Goal: Download file/media

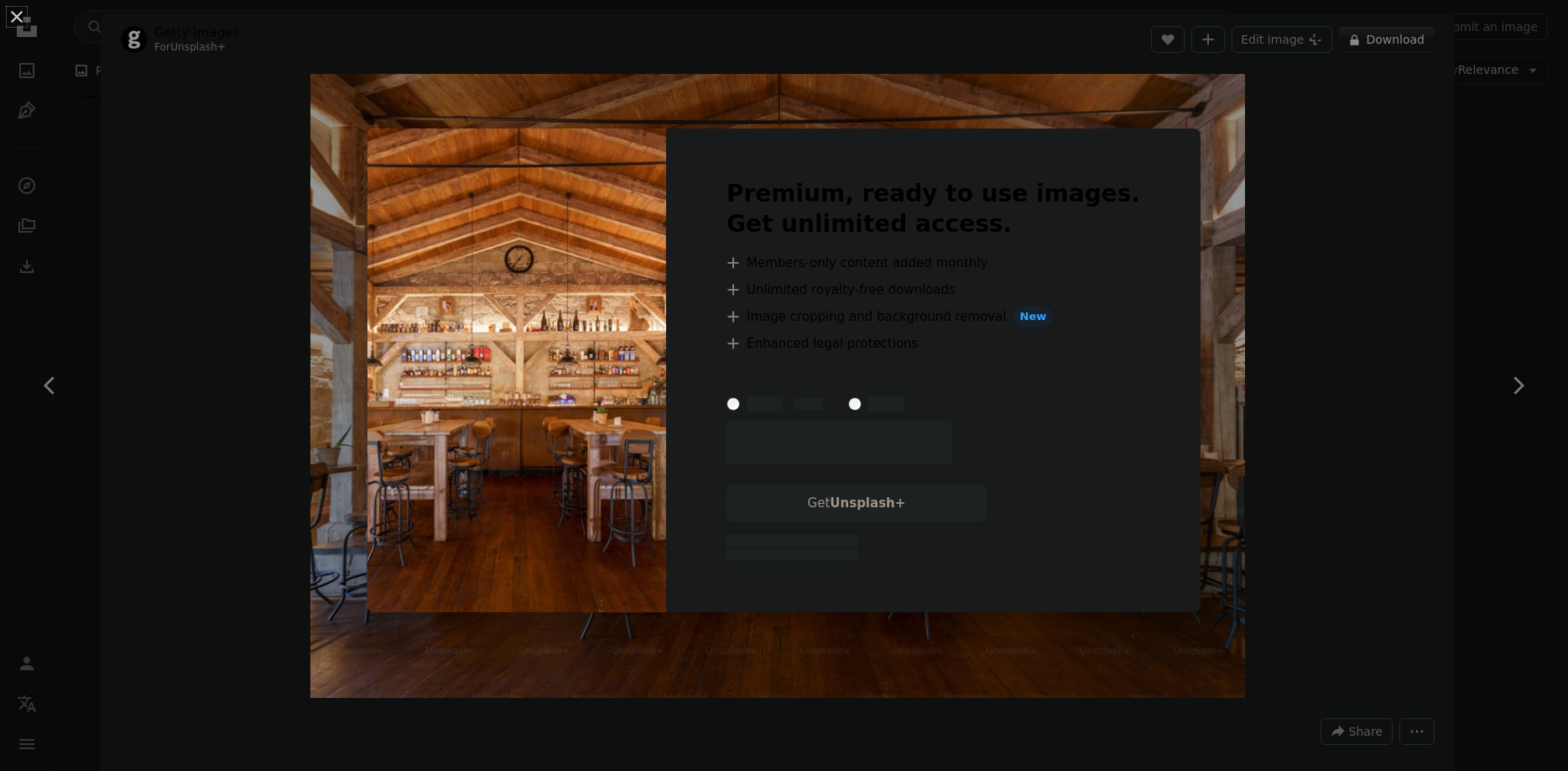
scroll to position [1541, 0]
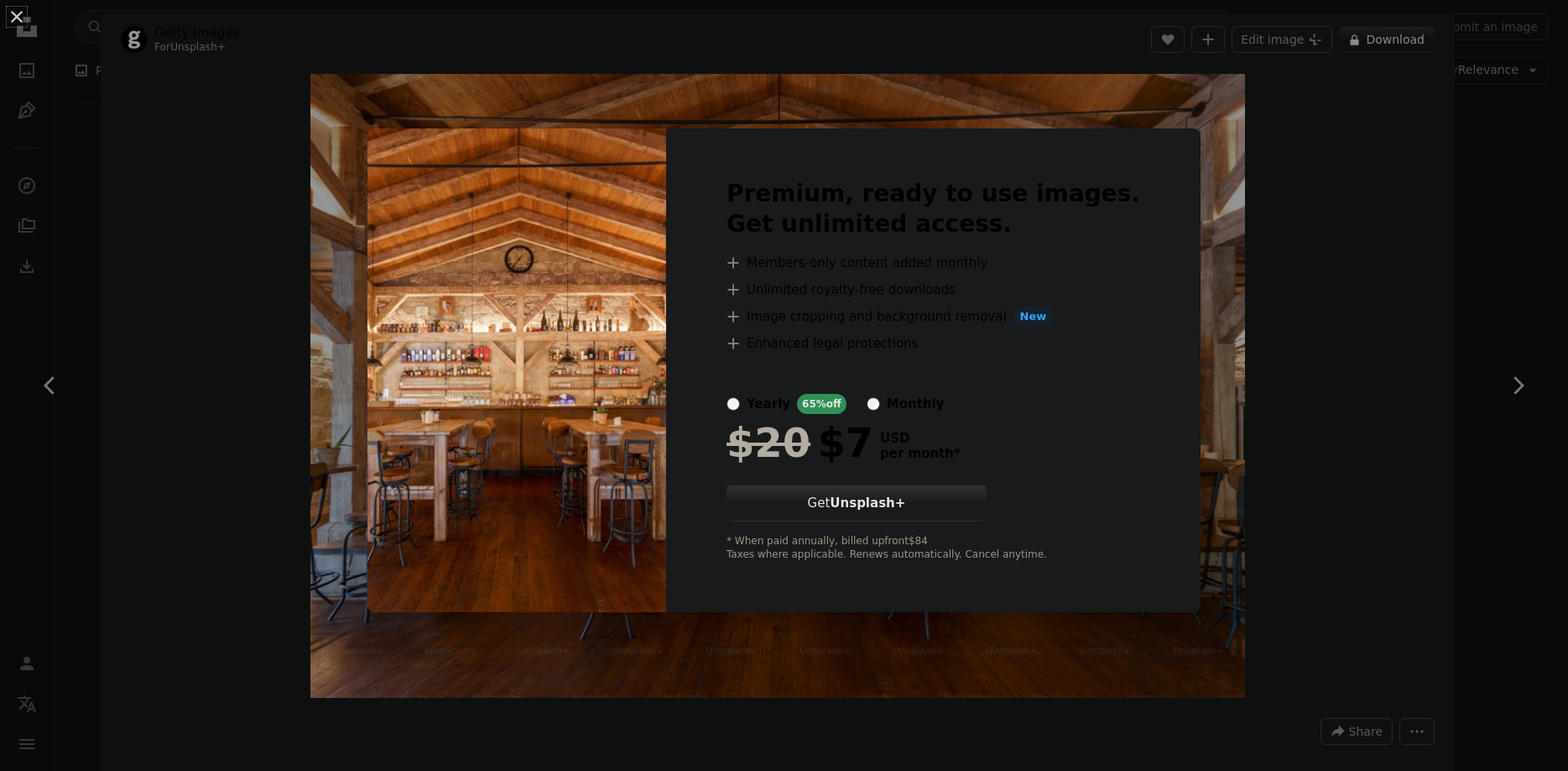
click at [1286, 251] on div "An X shape Premium, ready to use images. Get unlimited access. A plus sign Memb…" at bounding box center [784, 385] width 1568 height 771
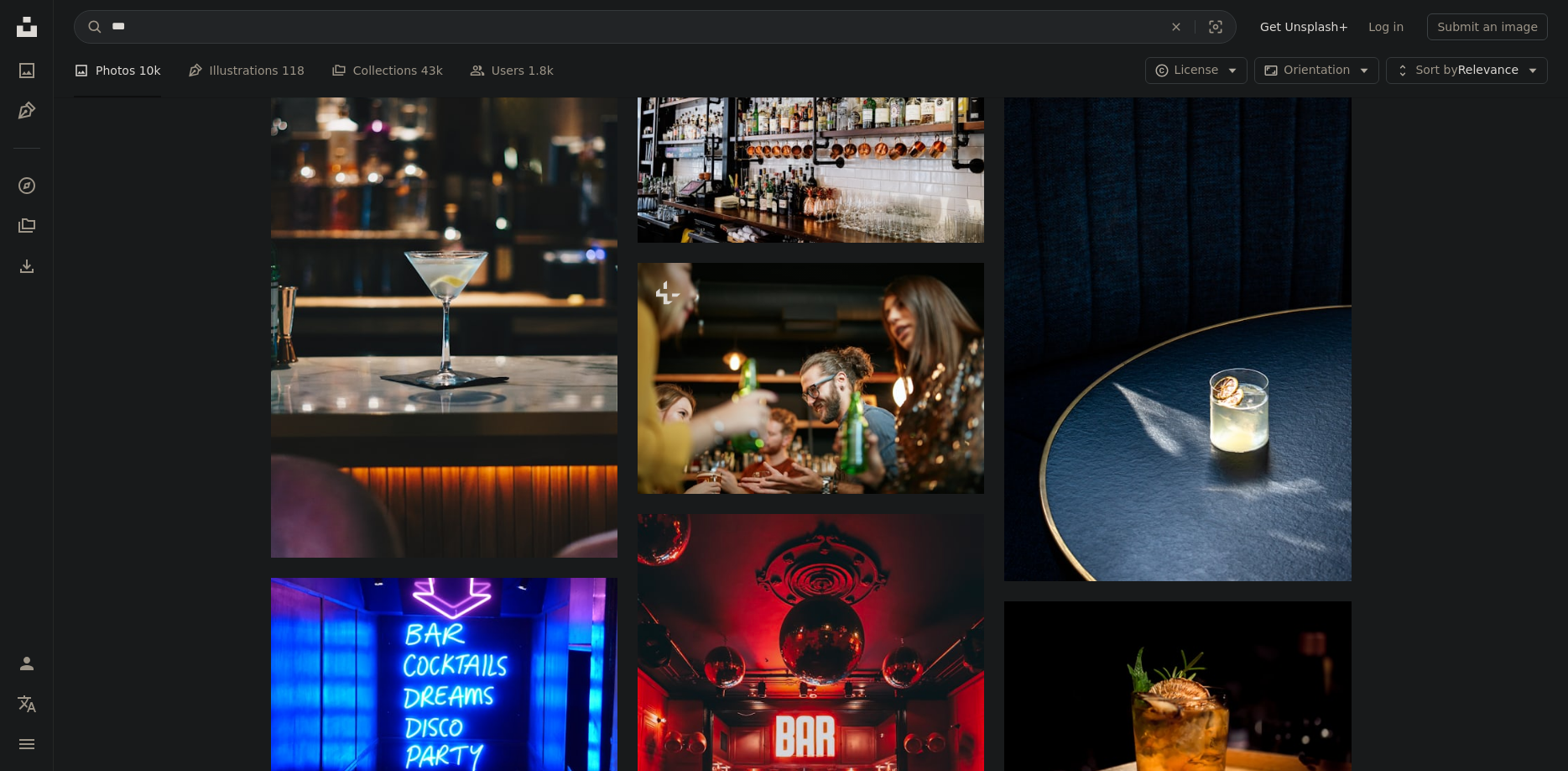
scroll to position [3339, 0]
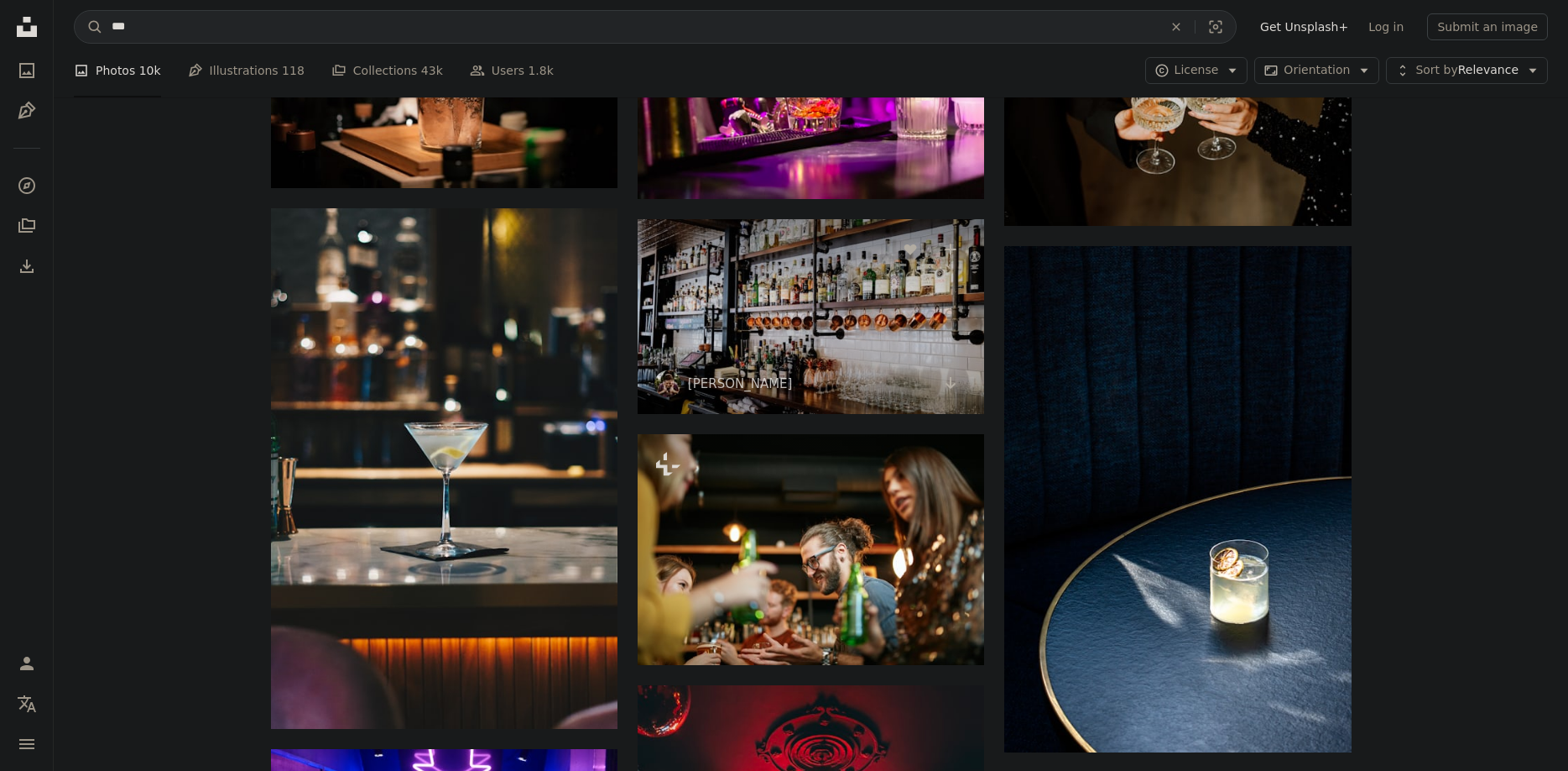
click at [708, 358] on img at bounding box center [811, 316] width 347 height 194
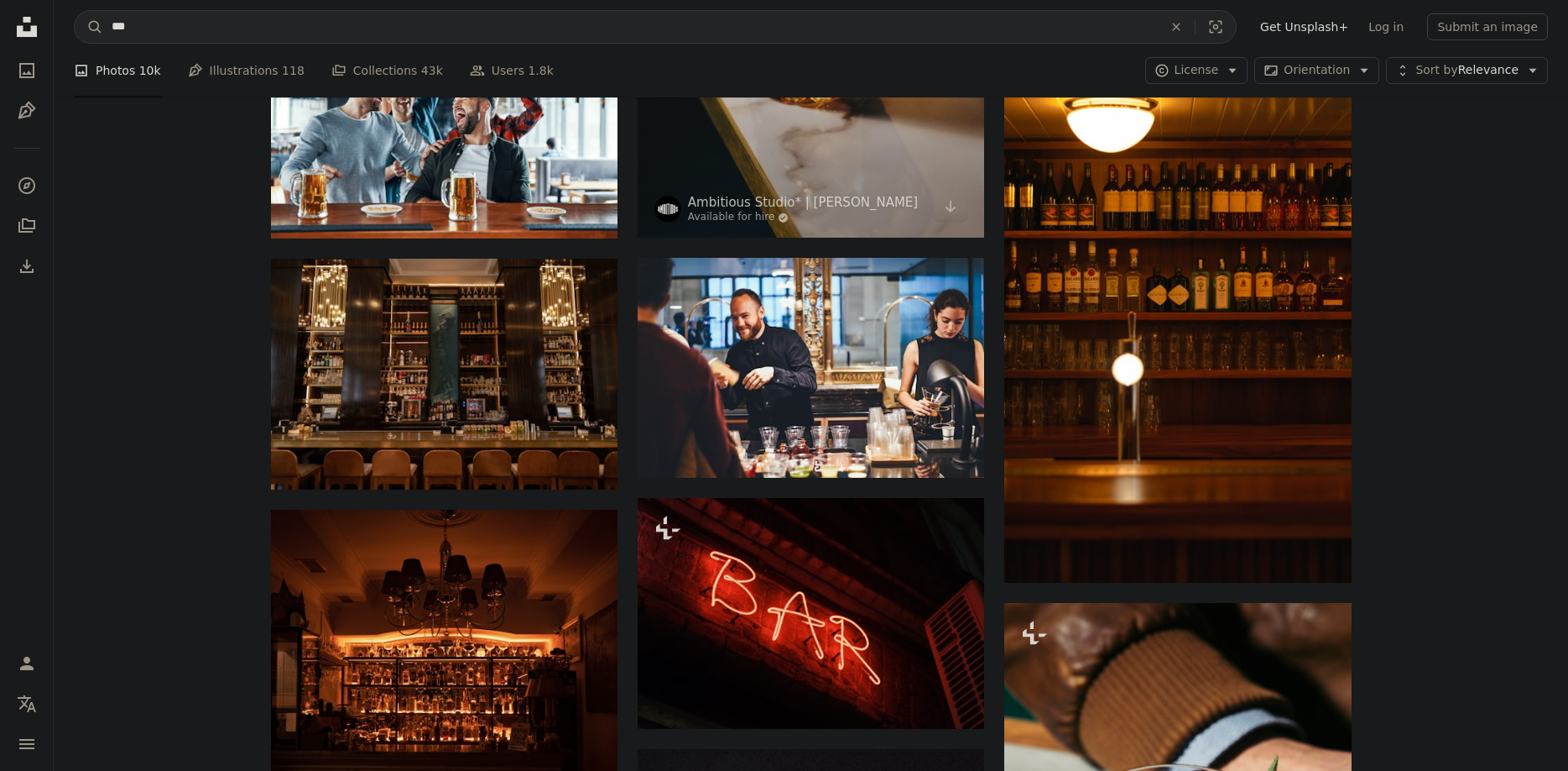
scroll to position [13358, 0]
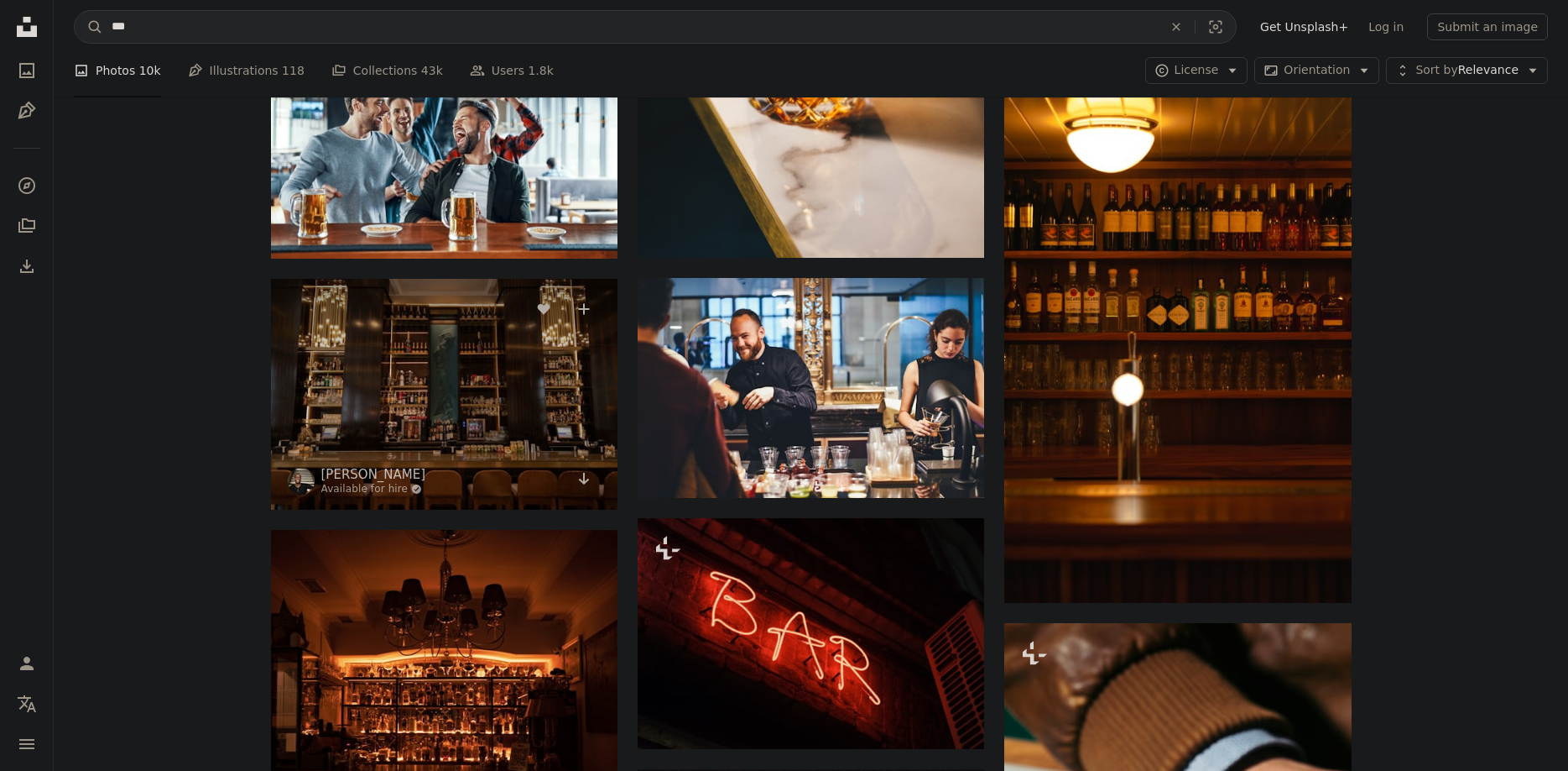
click at [469, 363] on img at bounding box center [445, 393] width 347 height 230
